Goal: Information Seeking & Learning: Learn about a topic

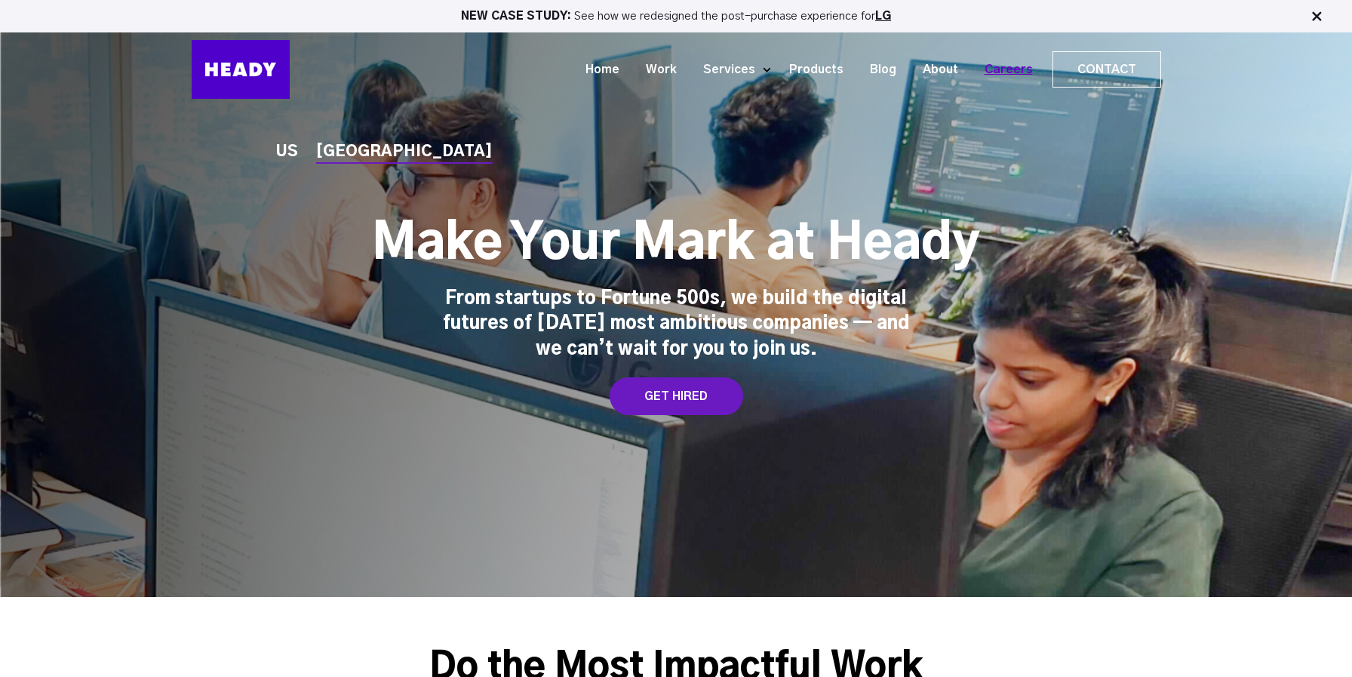
click at [1022, 69] on link "Careers" at bounding box center [1003, 70] width 75 height 28
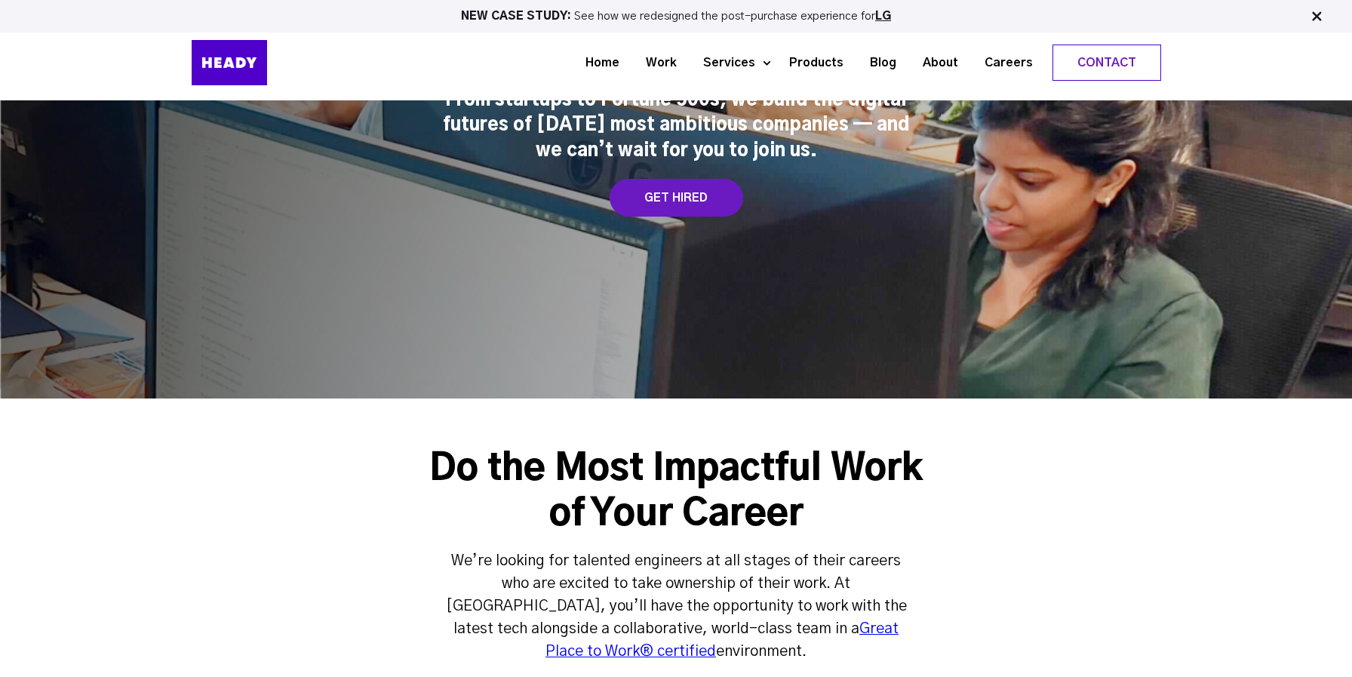
scroll to position [181, 0]
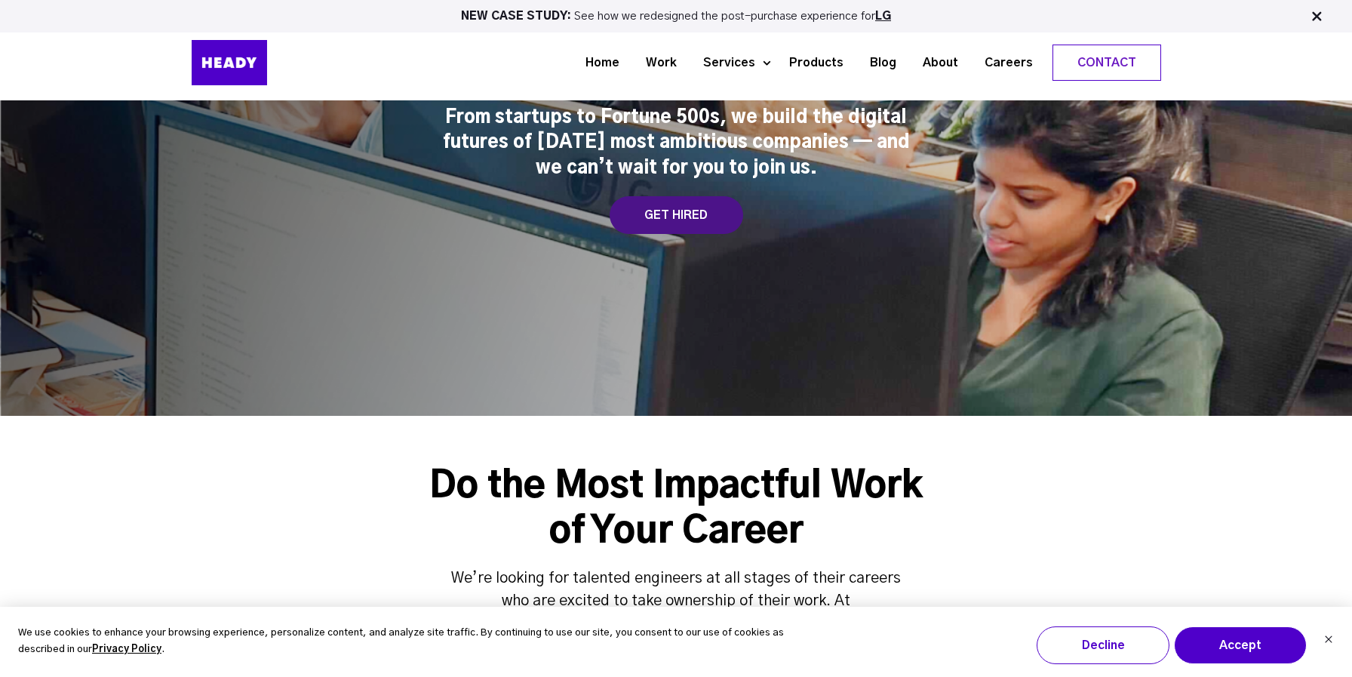
click at [693, 226] on div "GET HIRED" at bounding box center [677, 215] width 134 height 38
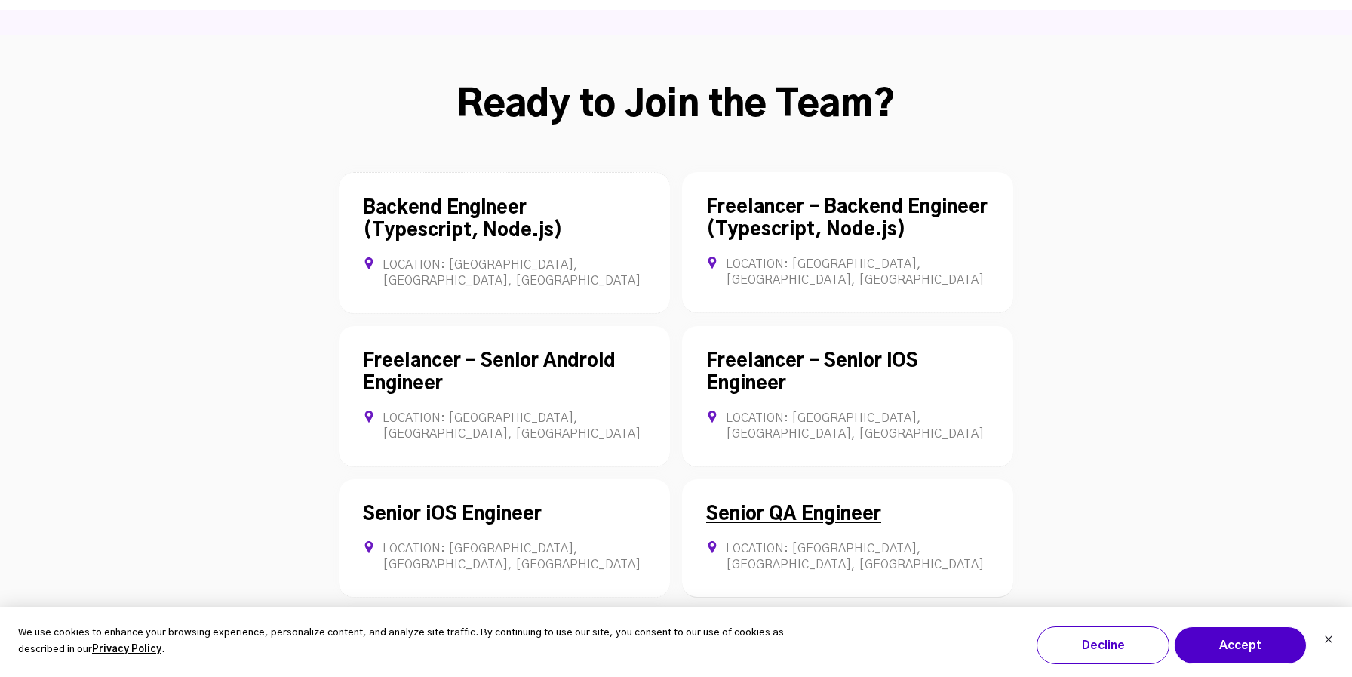
scroll to position [4137, 0]
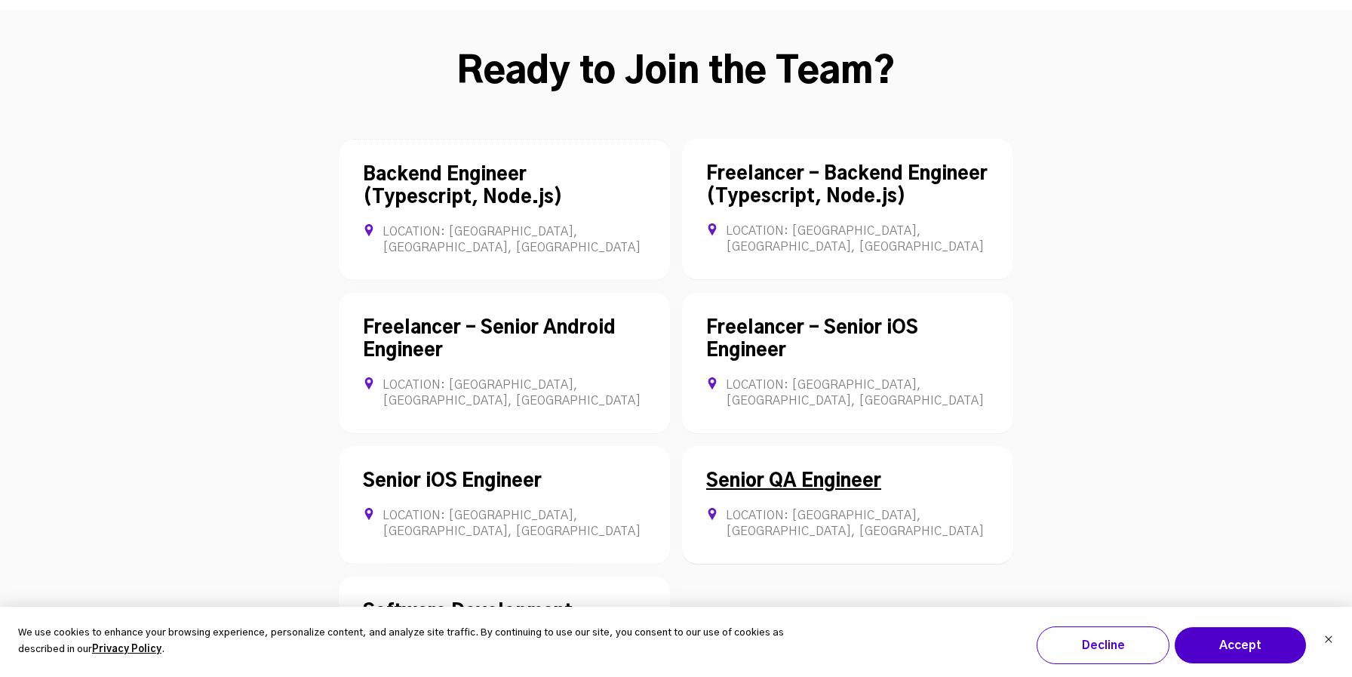
click at [805, 472] on link "Senior QA Engineer" at bounding box center [793, 481] width 175 height 18
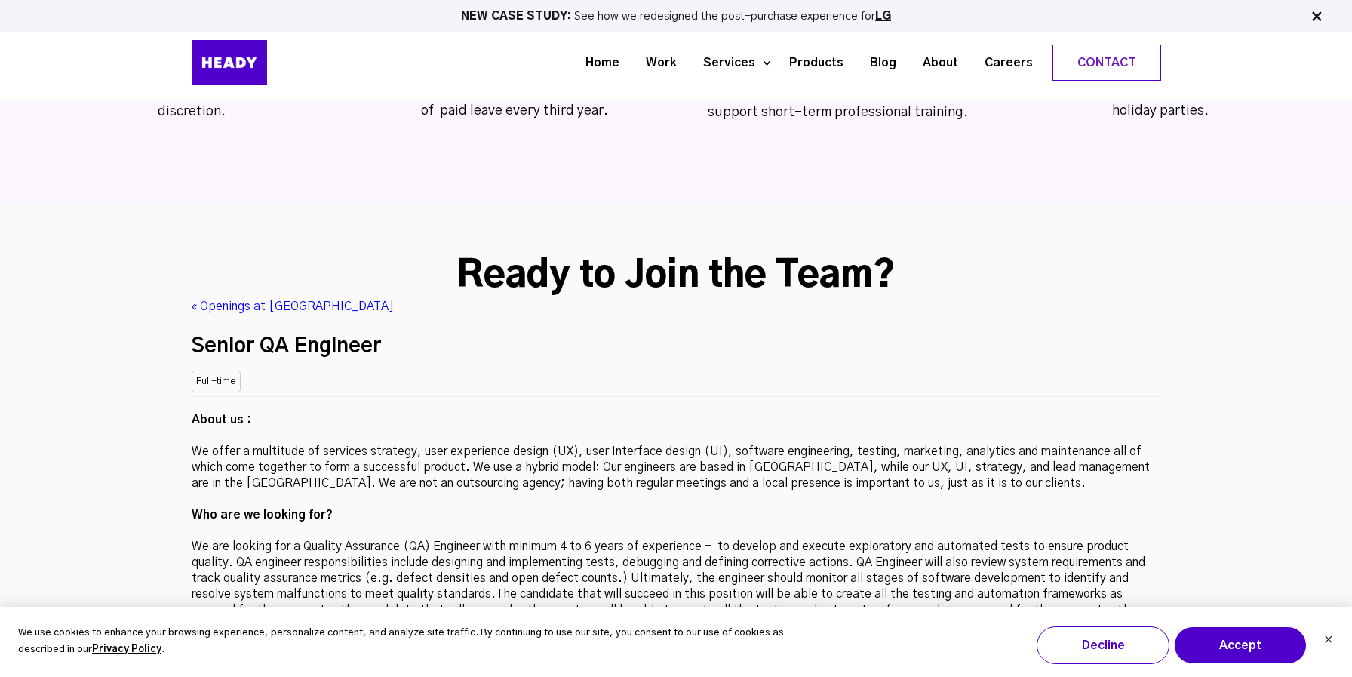
scroll to position [3921, 0]
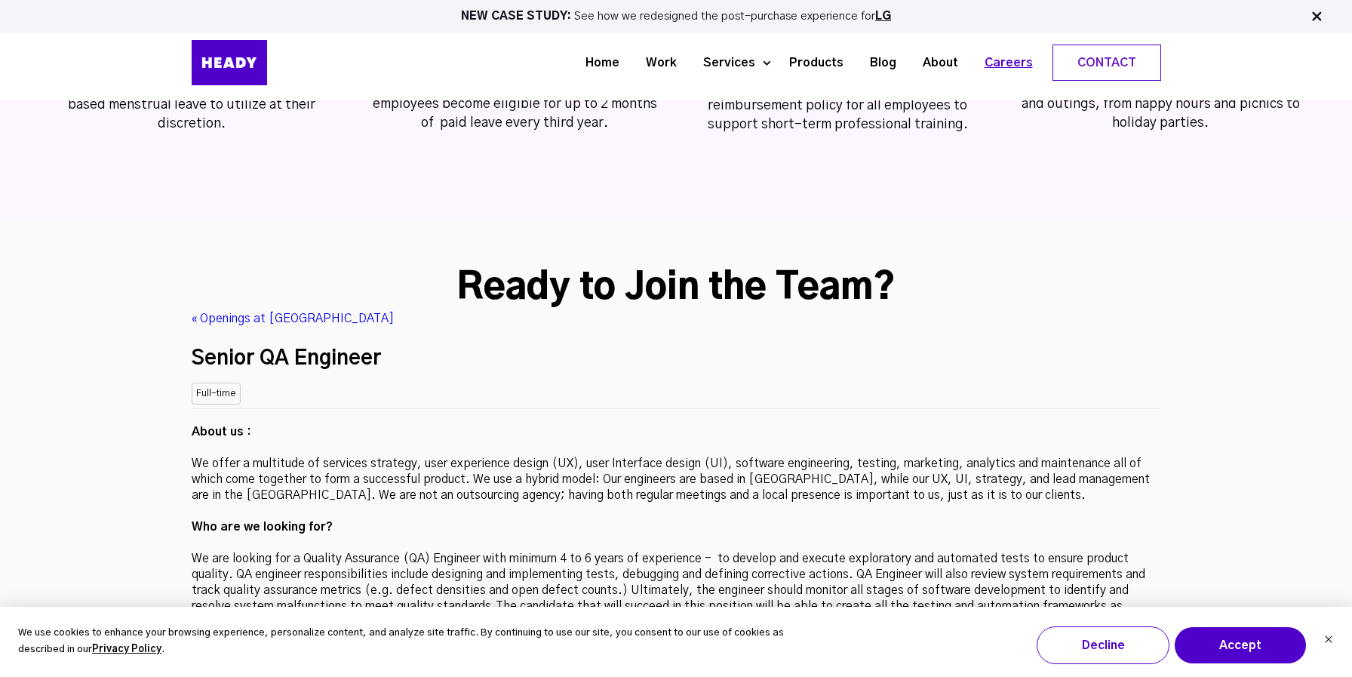
click at [1020, 56] on link "Careers" at bounding box center [1003, 63] width 75 height 28
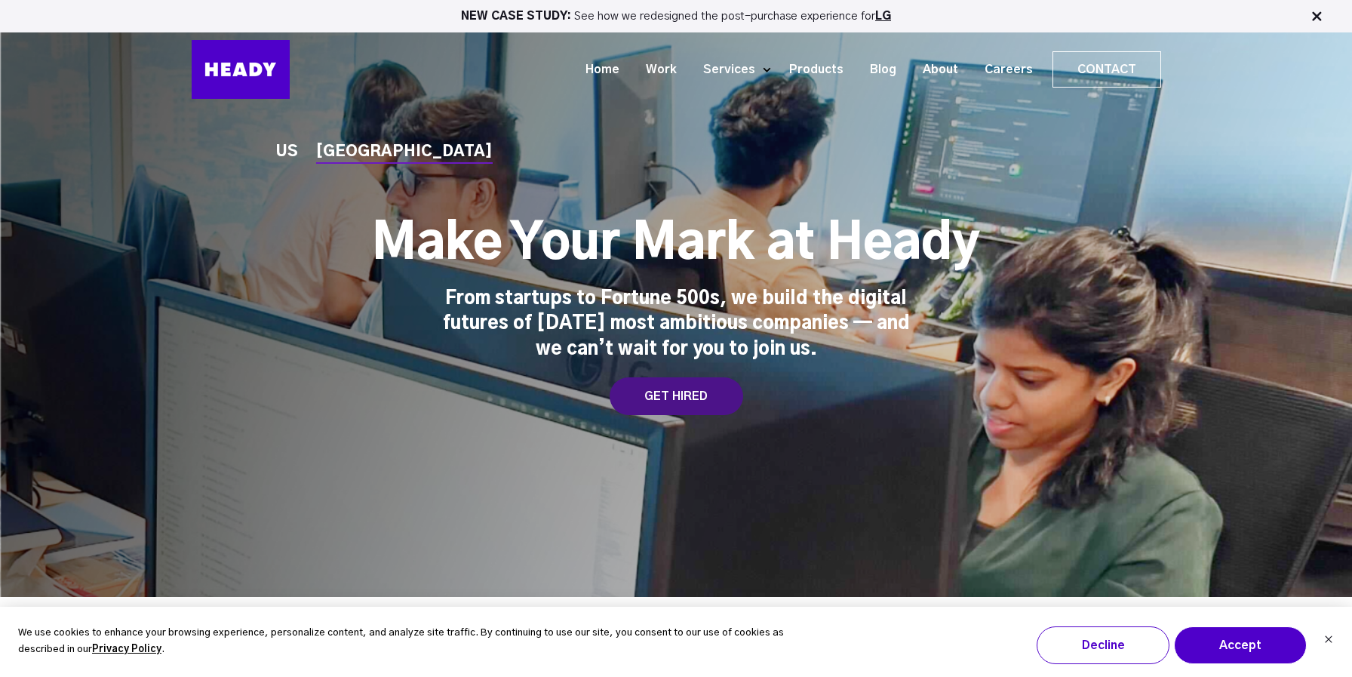
click at [676, 395] on div "GET HIRED" at bounding box center [677, 396] width 134 height 38
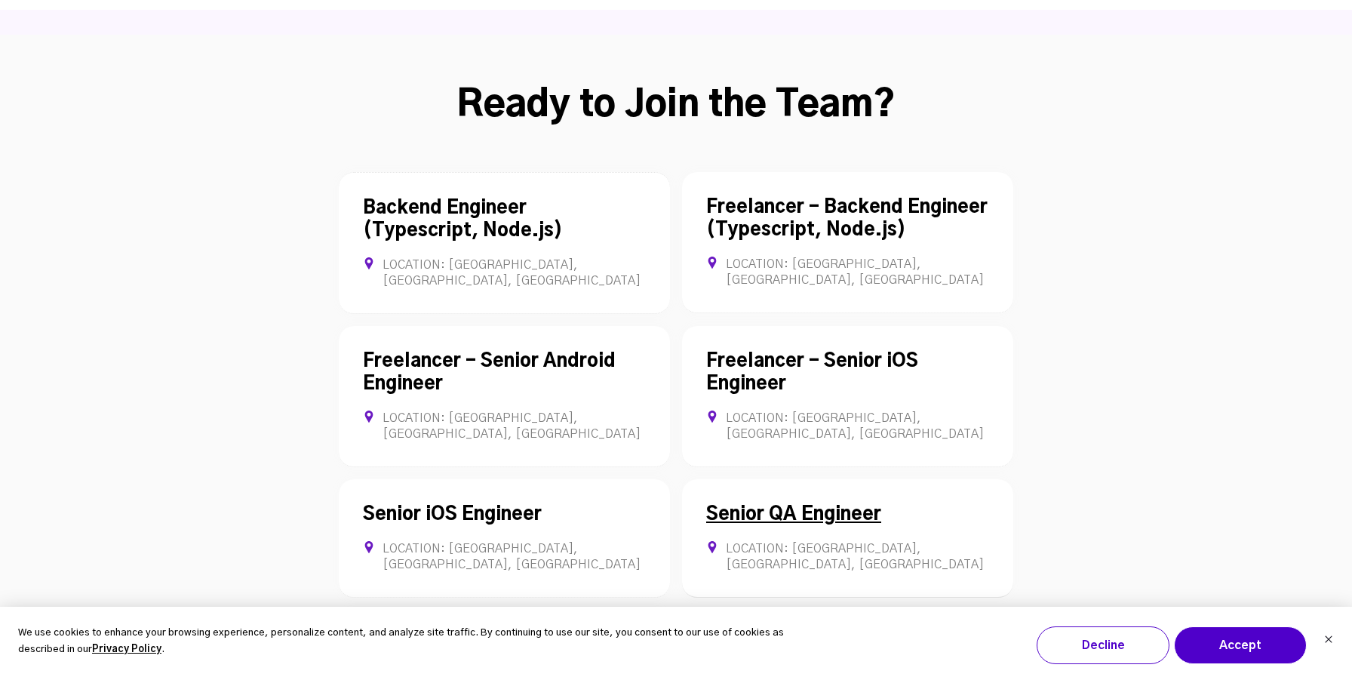
scroll to position [4116, 0]
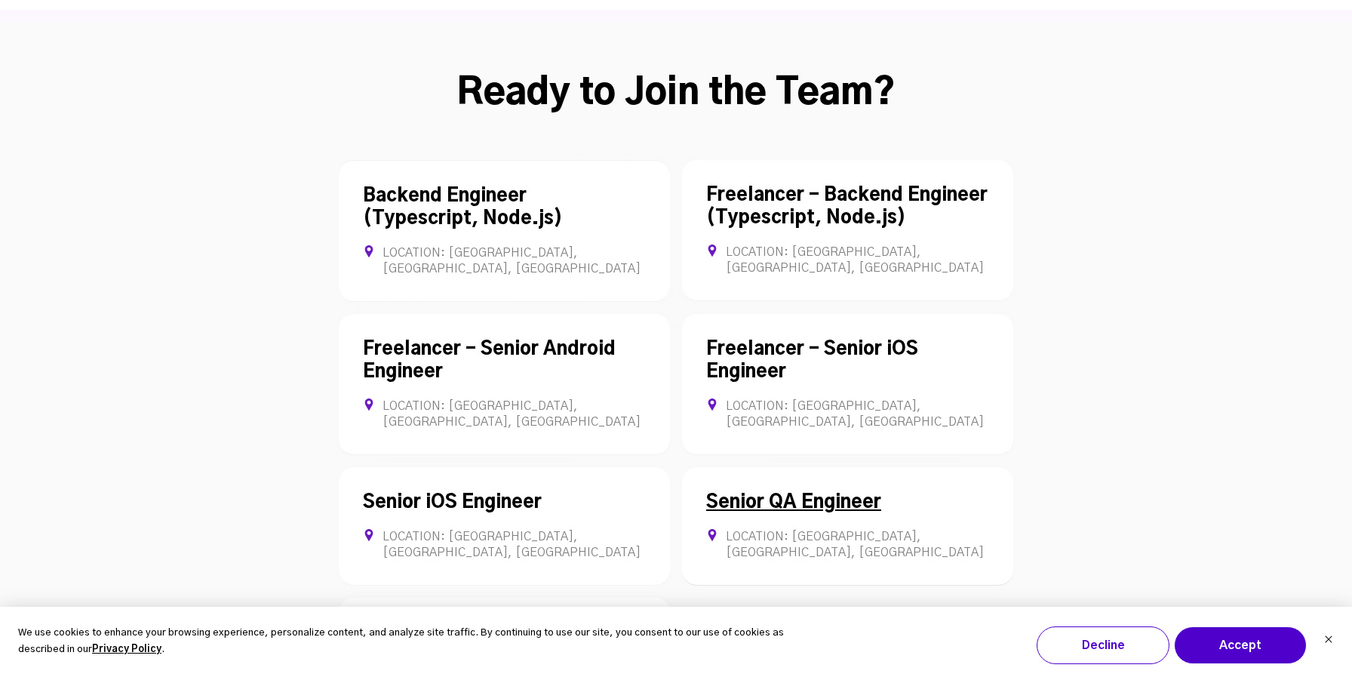
click at [806, 493] on link "Senior QA Engineer" at bounding box center [793, 502] width 175 height 18
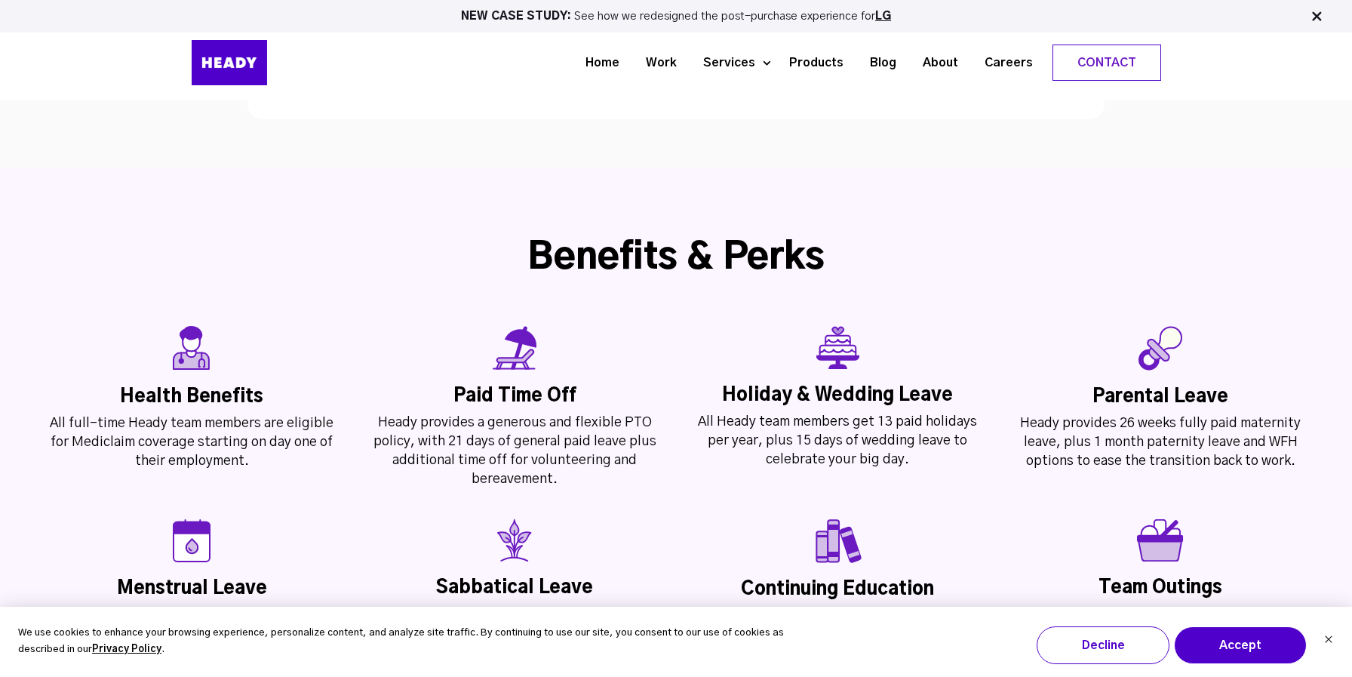
scroll to position [3374, 0]
